Goal: Find specific page/section: Find specific page/section

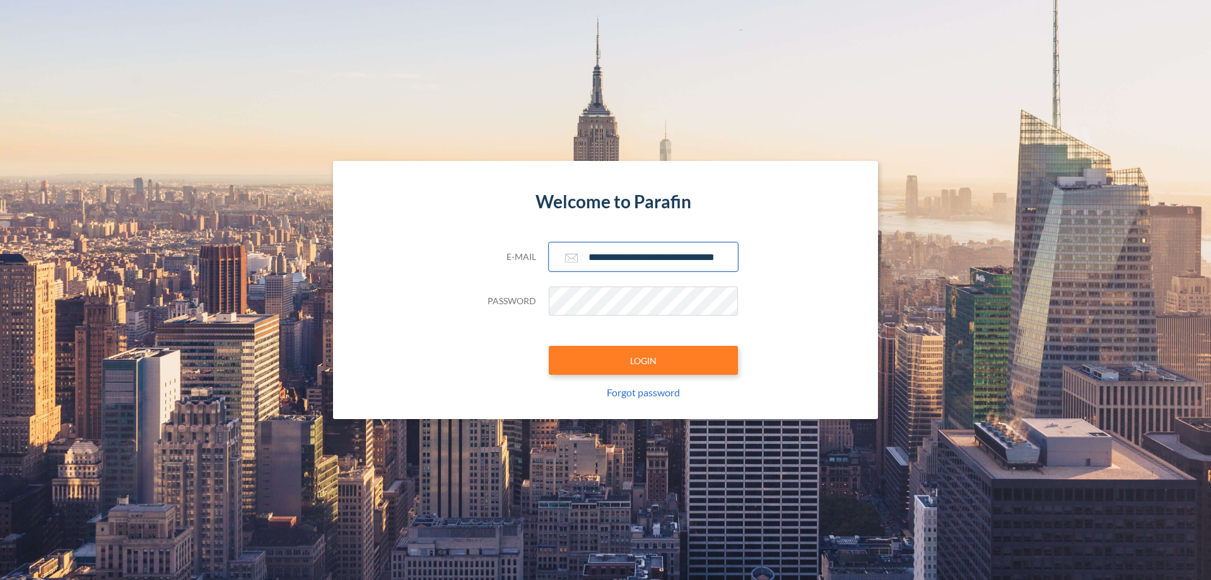
type input "**********"
click at [644, 360] on button "LOGIN" at bounding box center [643, 360] width 189 height 29
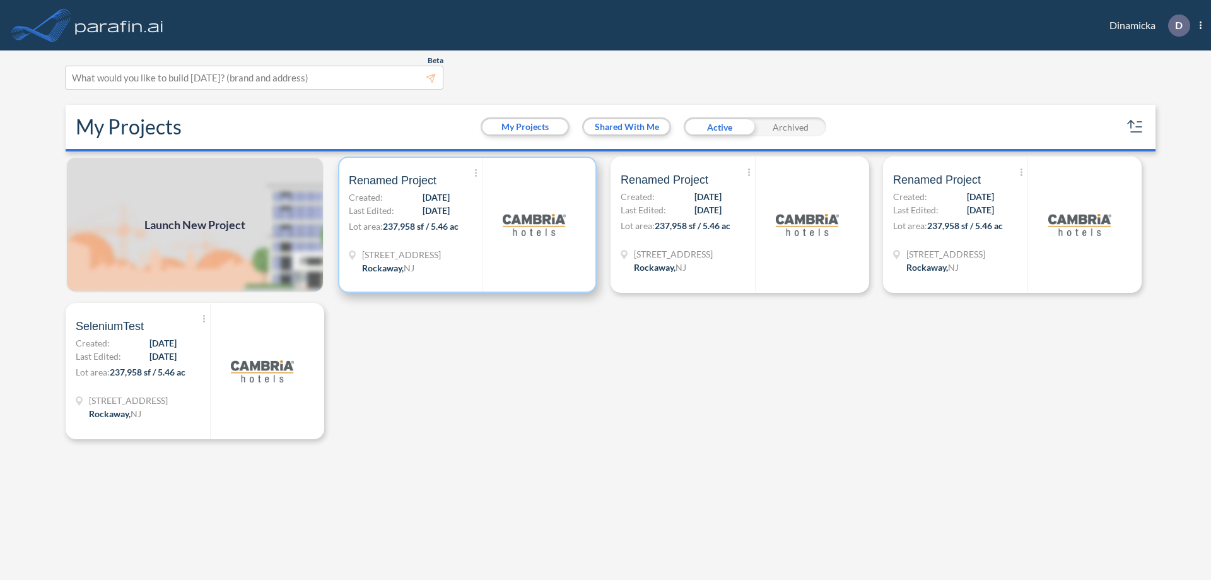
scroll to position [3, 0]
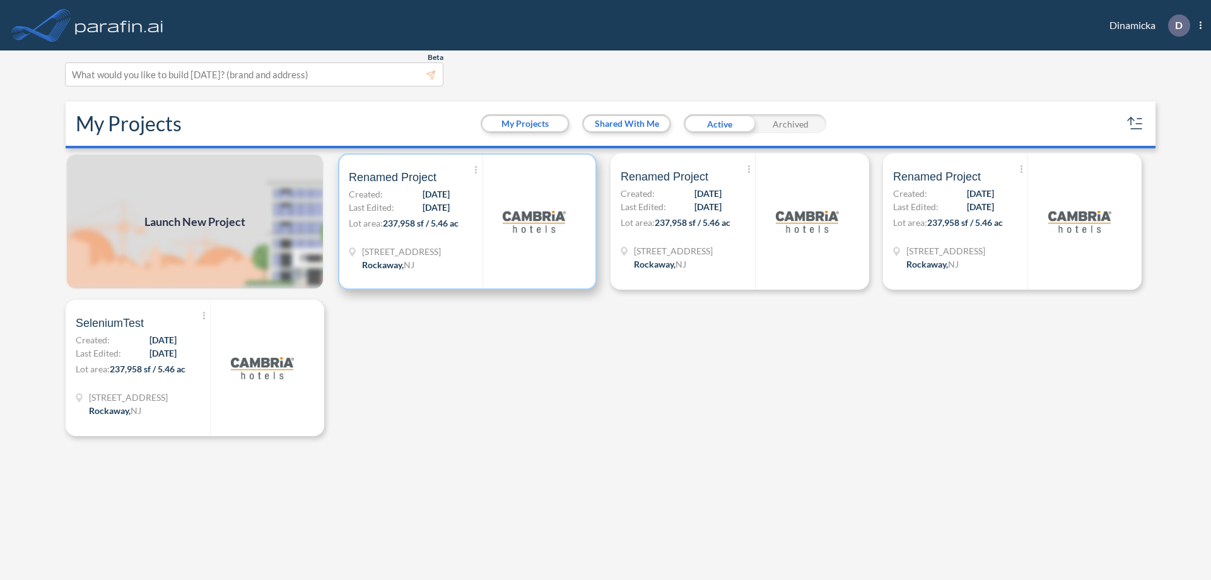
click at [468, 221] on p "Lot area: 237,958 sf / 5.46 ac" at bounding box center [416, 225] width 134 height 18
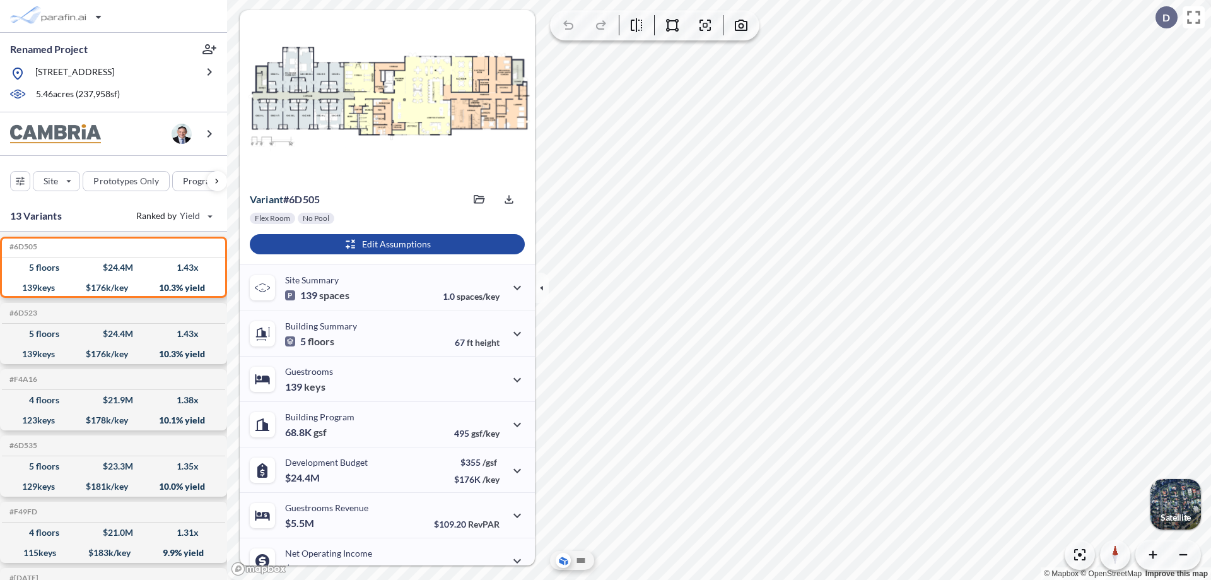
scroll to position [64, 0]
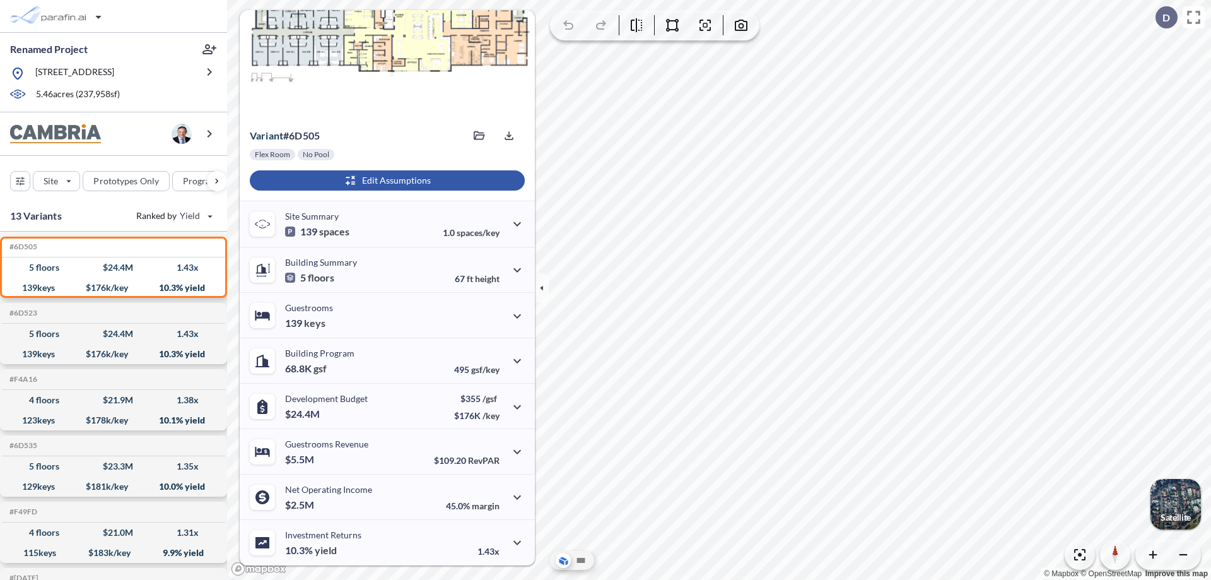
click at [386, 180] on div "button" at bounding box center [387, 180] width 275 height 20
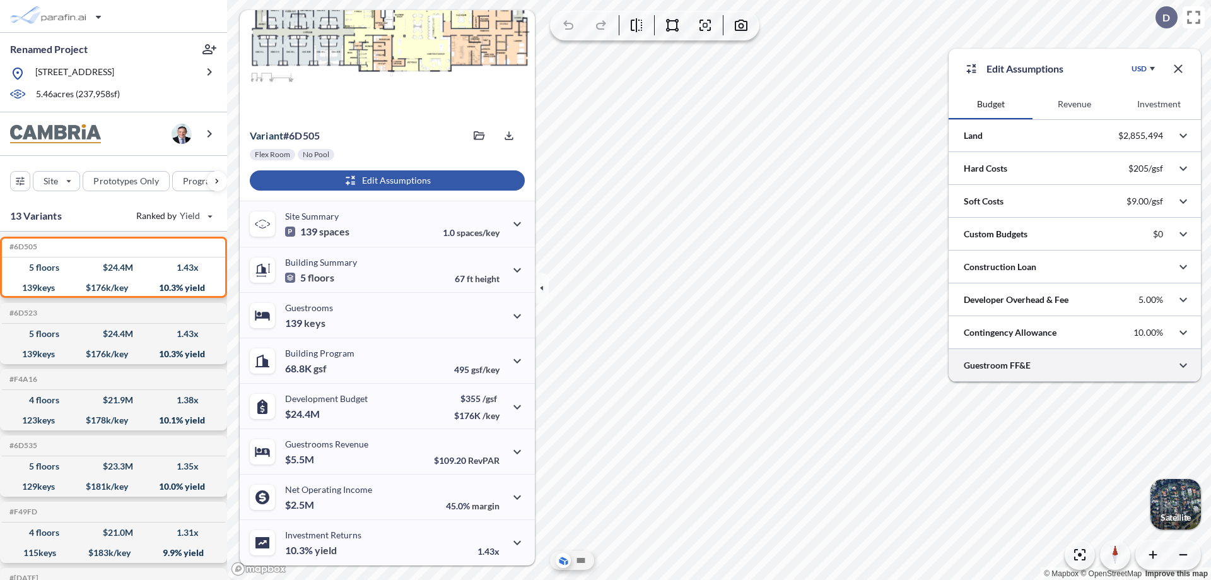
click at [1075, 365] on div at bounding box center [1075, 365] width 252 height 32
